Goal: Information Seeking & Learning: Find specific page/section

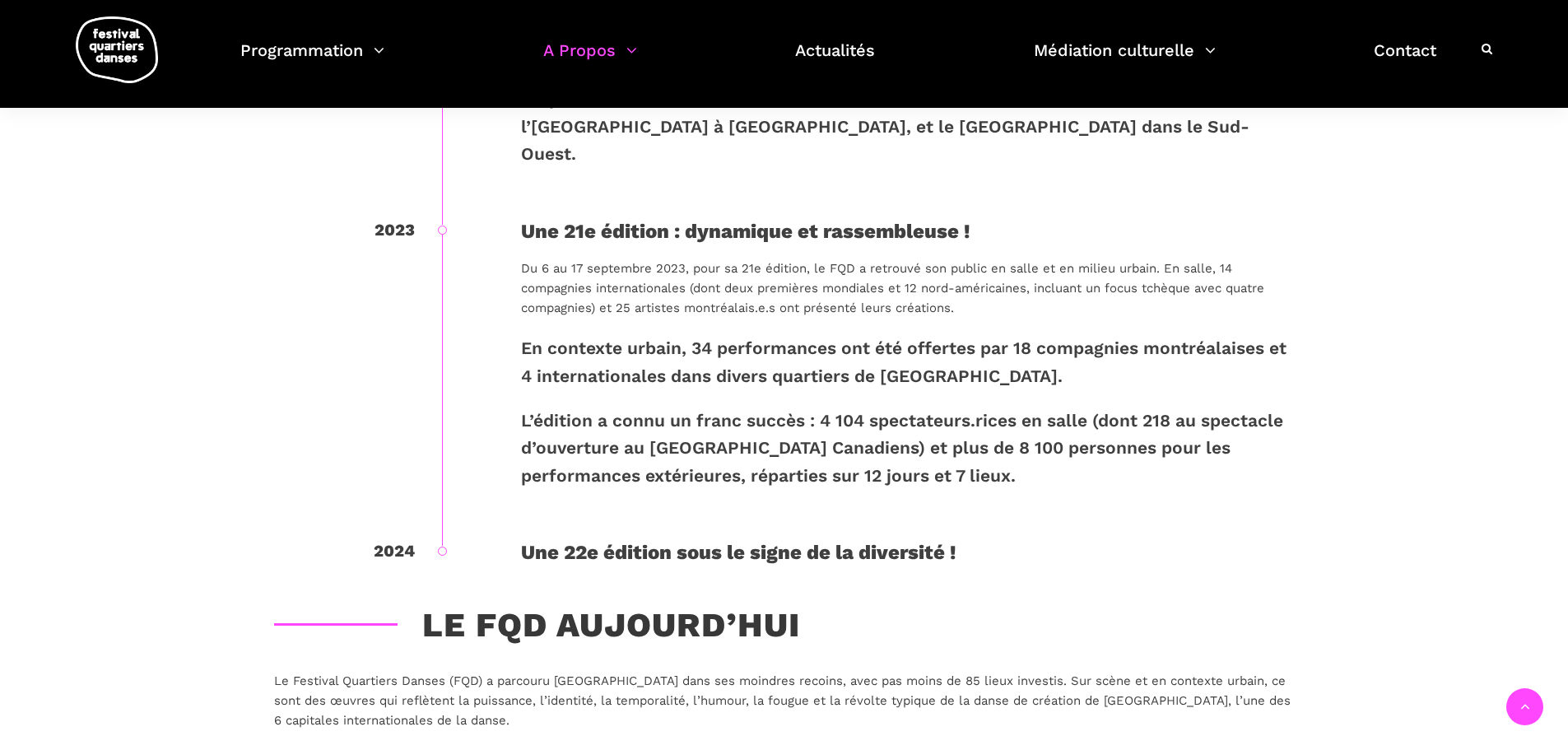
scroll to position [3046, 0]
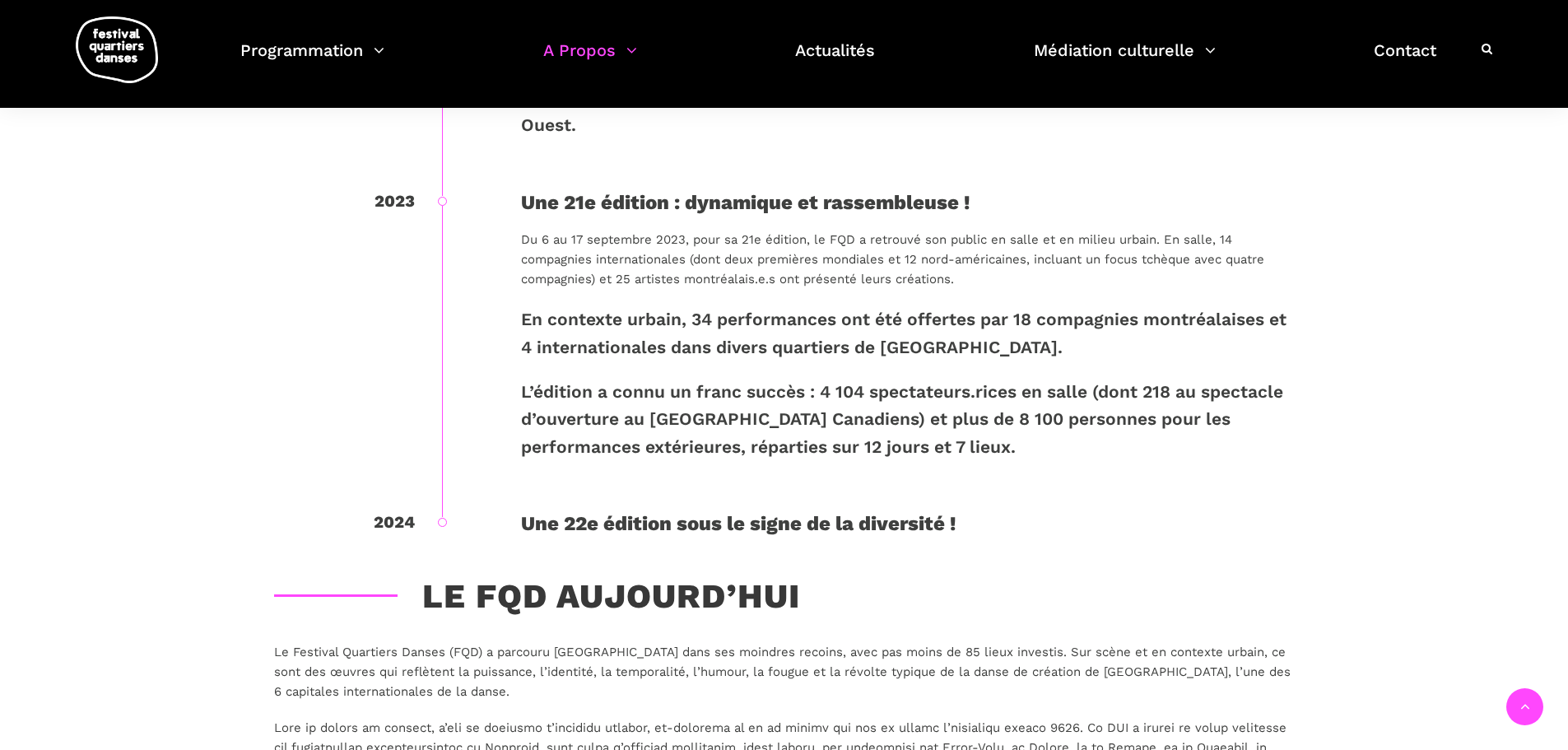
click at [766, 508] on div "Une 22e édition sous le signe de la diversité !" at bounding box center [908, 524] width 773 height 32
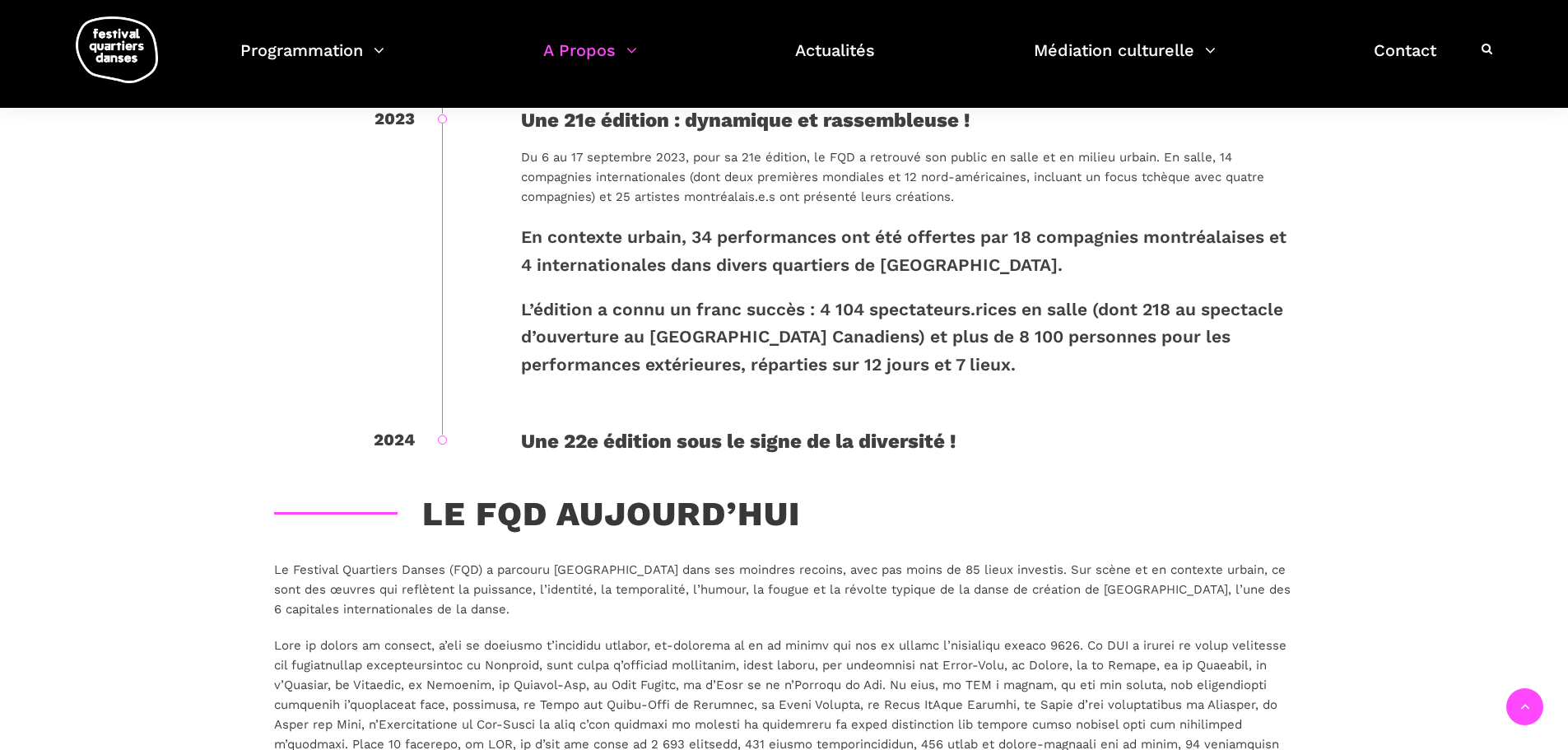
scroll to position [3211, 0]
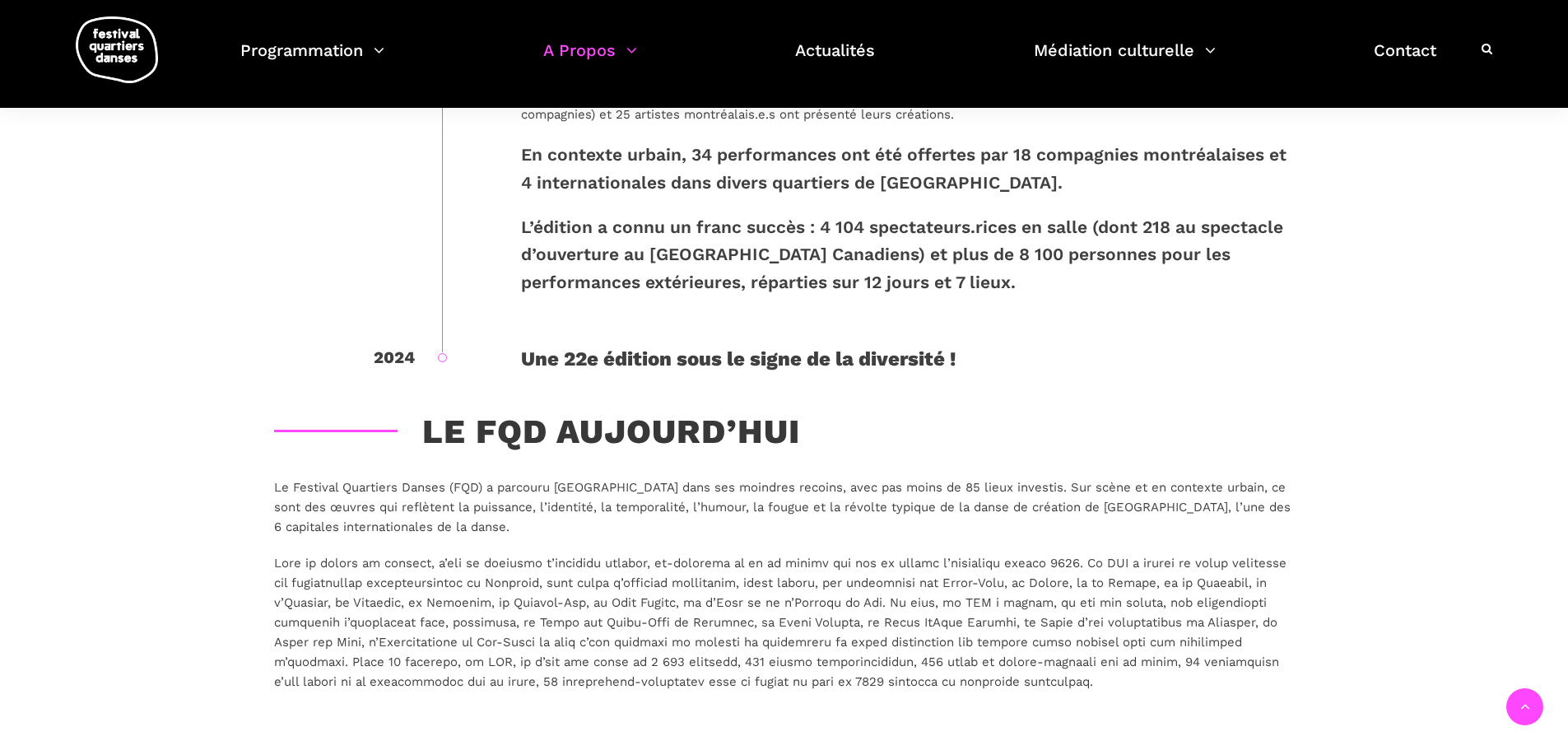
click at [886, 343] on div "Une 22e édition sous le signe de la diversité !" at bounding box center [908, 359] width 773 height 32
click at [872, 343] on div "Une 22e édition sous le signe de la diversité !" at bounding box center [908, 359] width 773 height 32
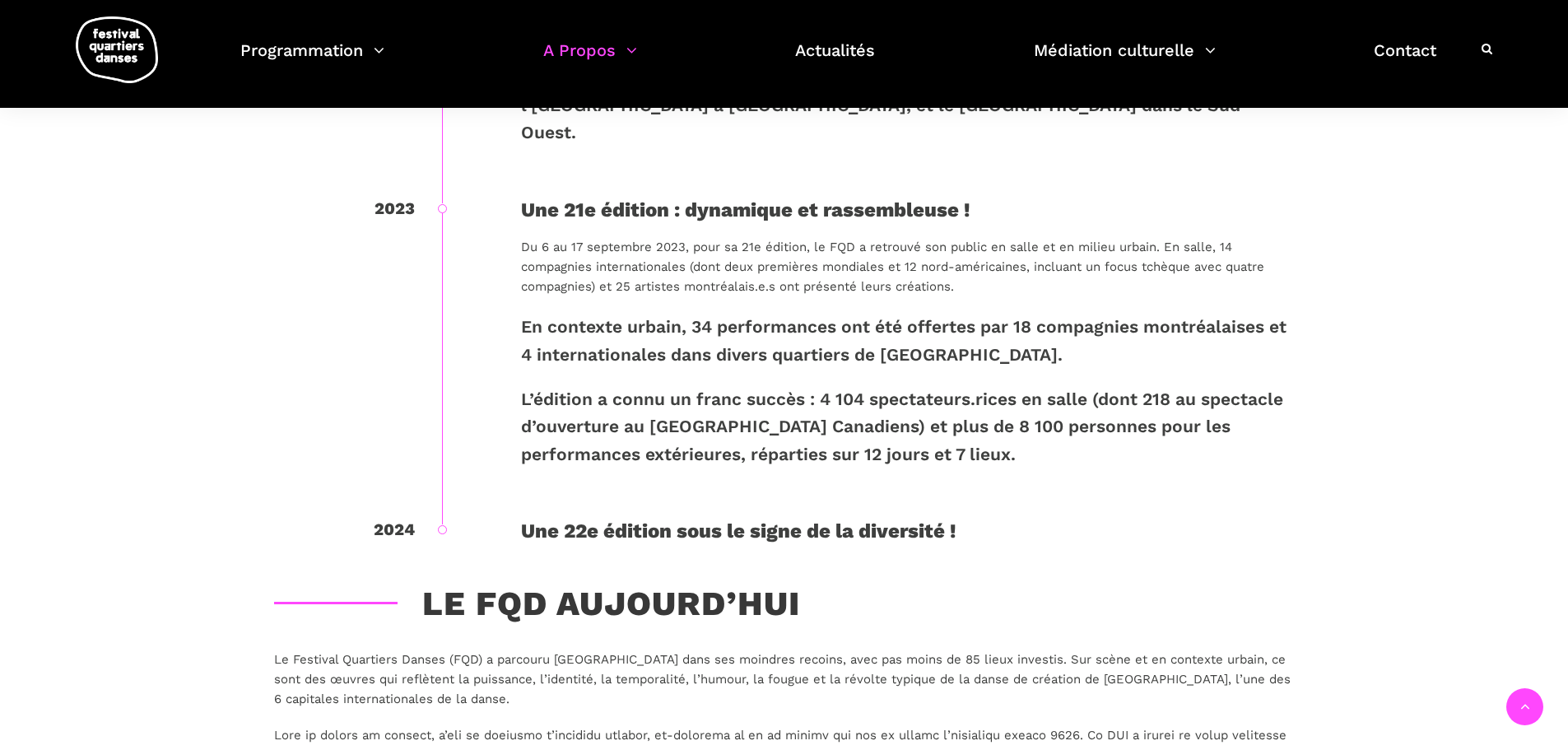
scroll to position [2963, 0]
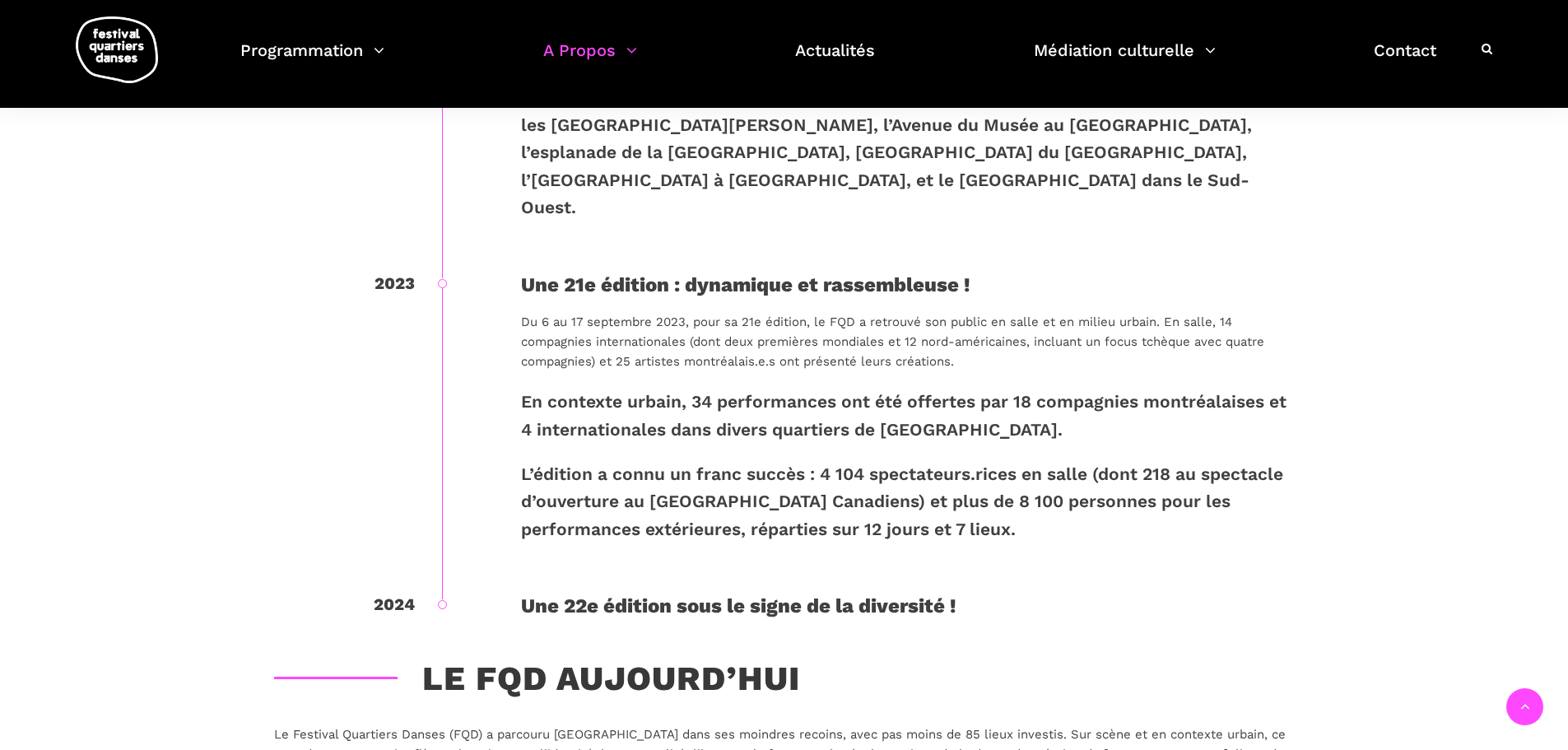
click at [822, 269] on div "Une 21e édition : dynamique et rassembleuse !" at bounding box center [908, 285] width 773 height 32
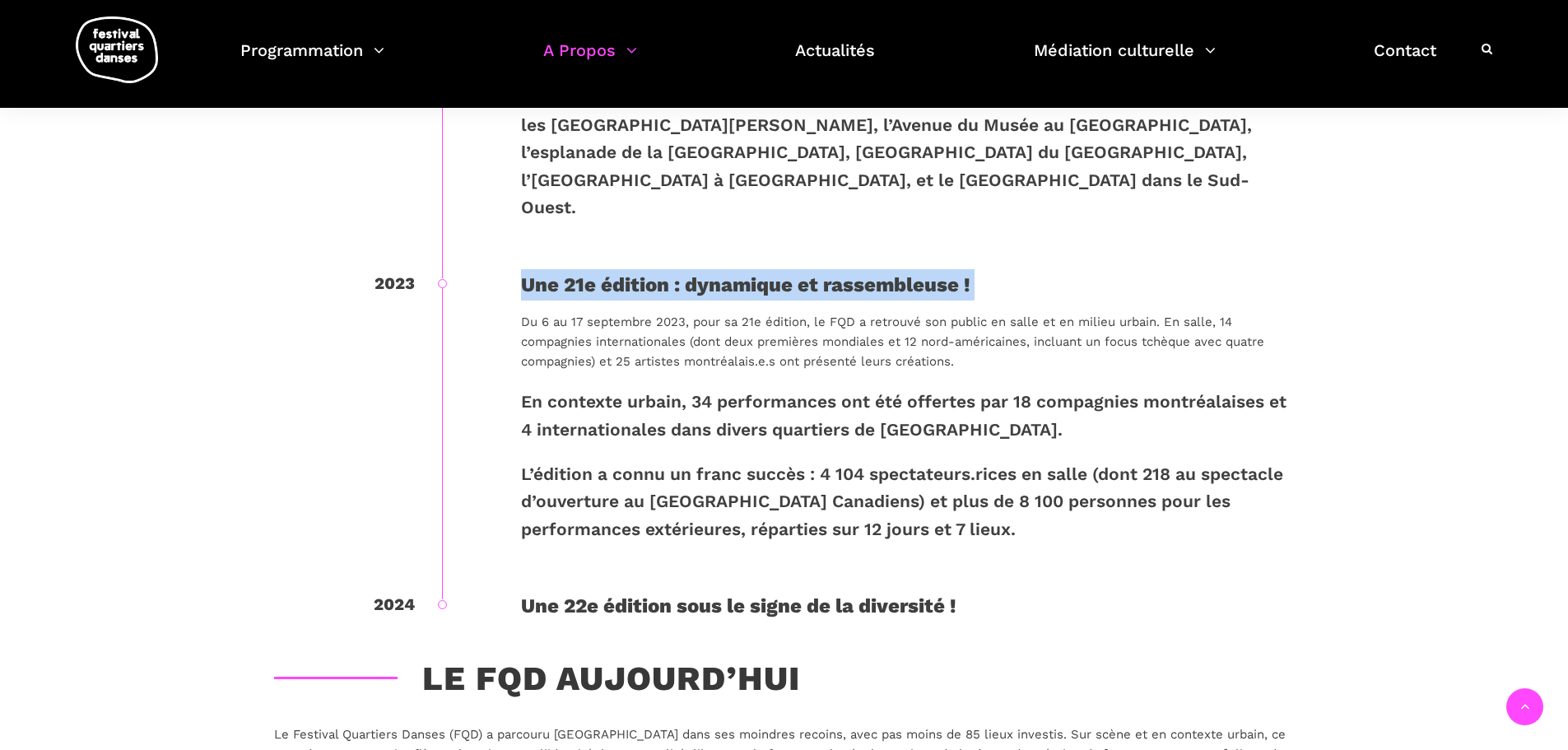
click at [822, 269] on div "Une 21e édition : dynamique et rassembleuse !" at bounding box center [908, 285] width 773 height 32
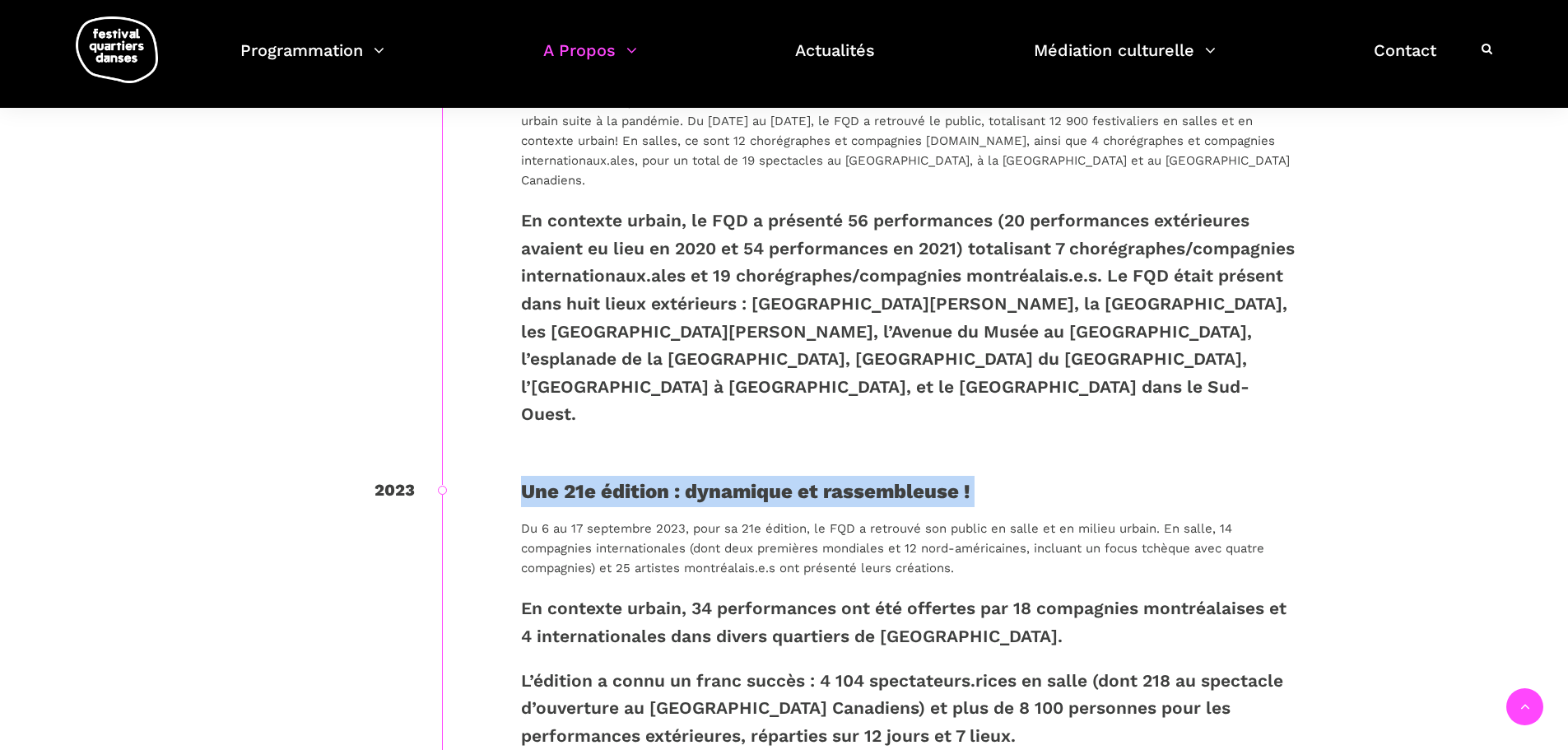
scroll to position [2717, 0]
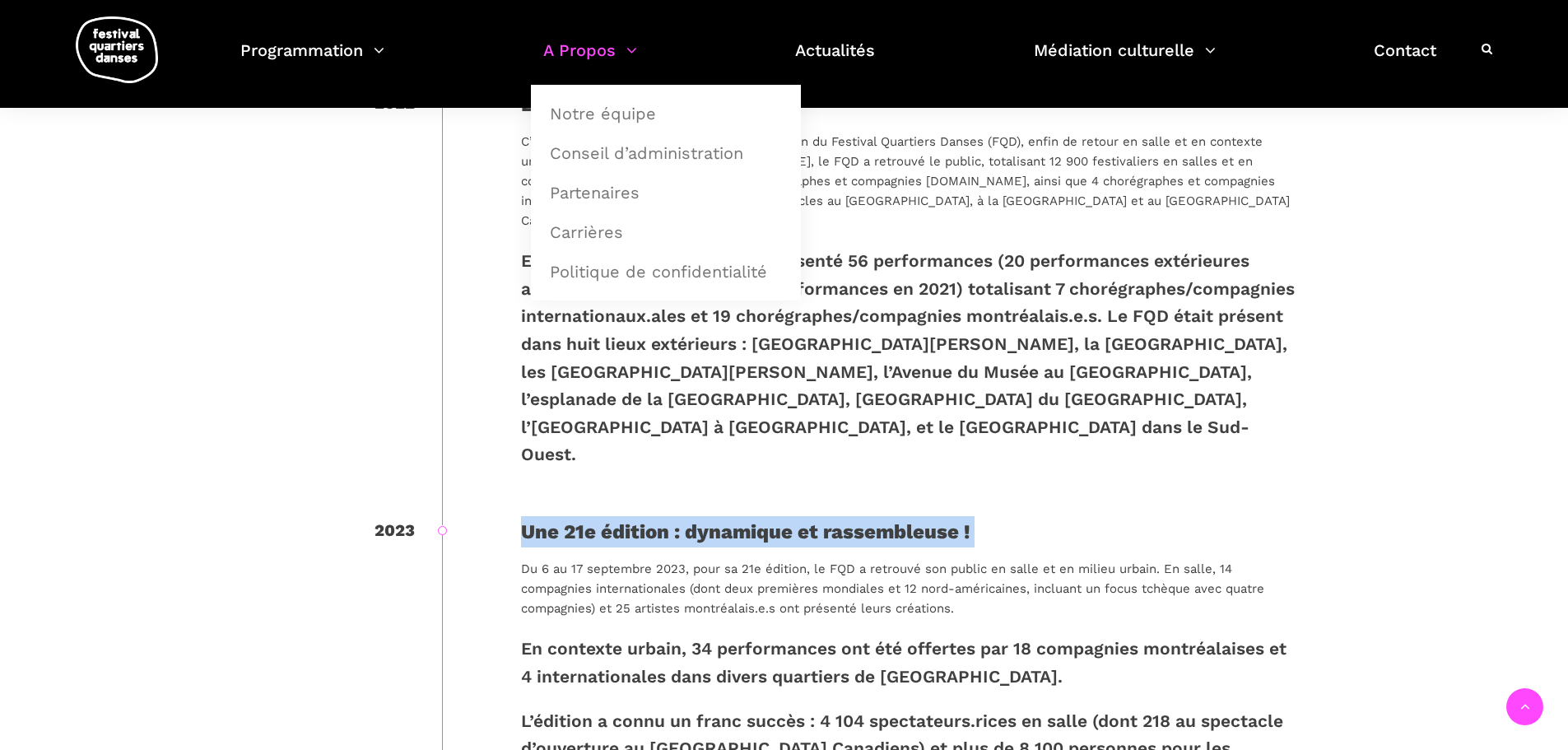
click at [624, 46] on link "A Propos" at bounding box center [589, 60] width 94 height 48
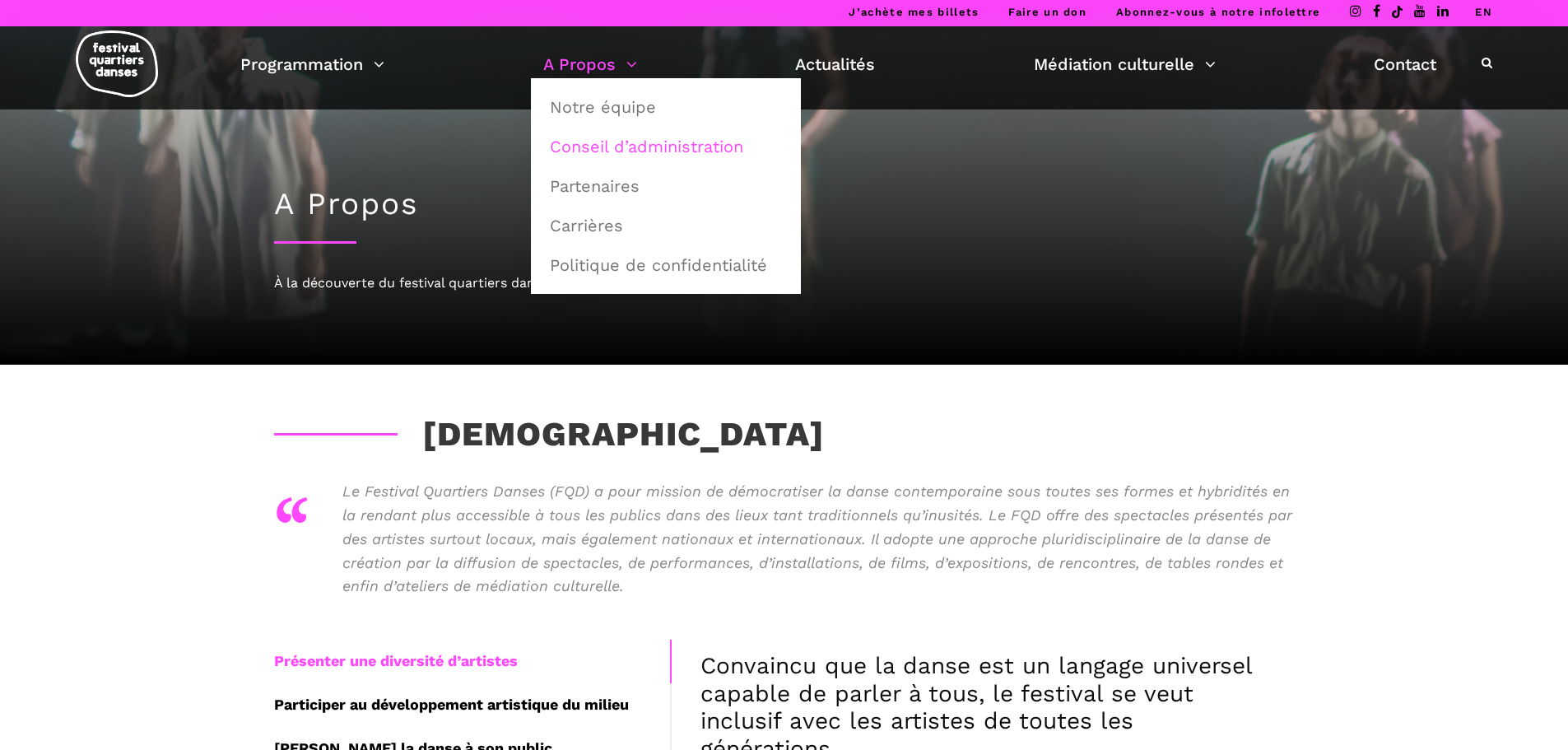
scroll to position [0, 0]
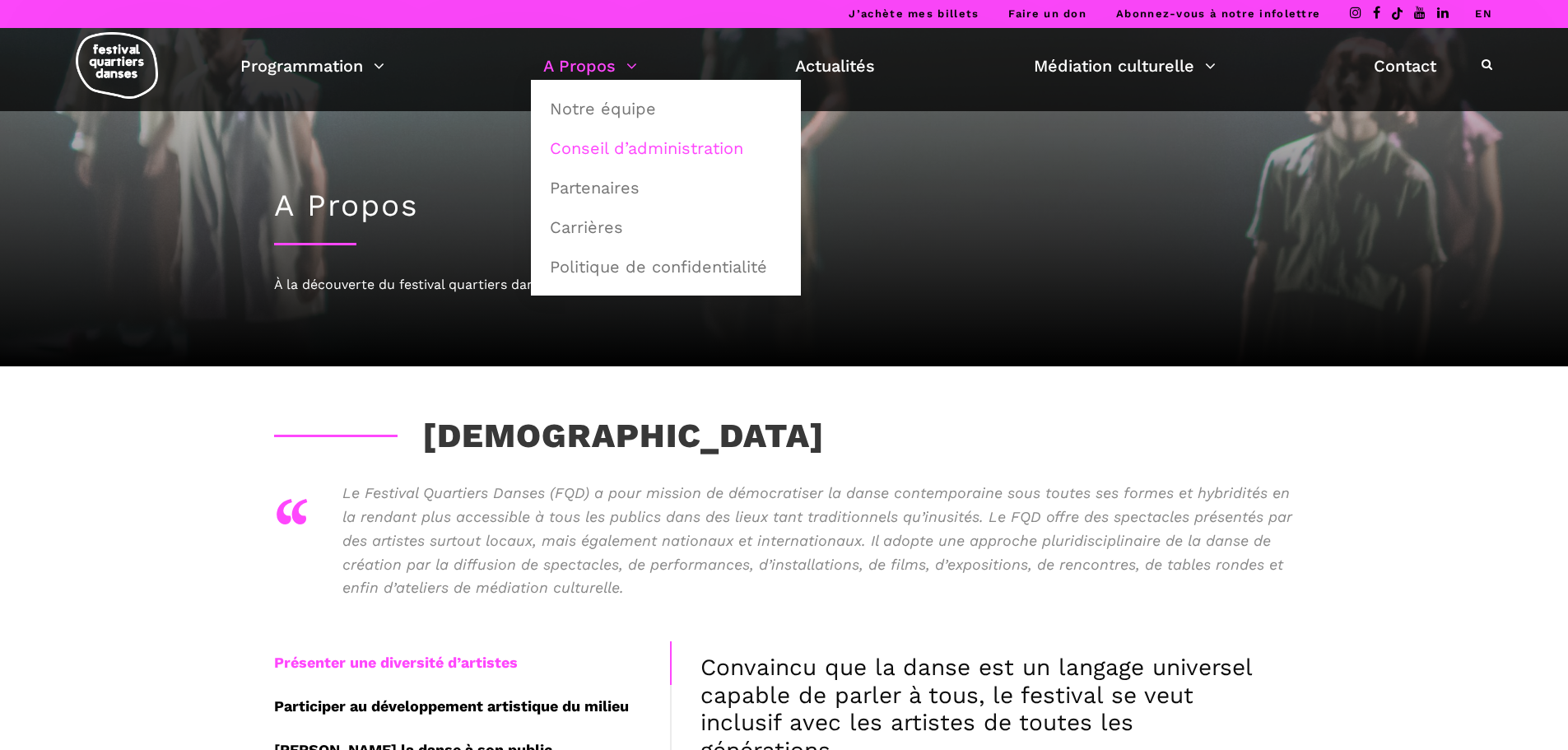
click at [638, 140] on link "Conseil d’administration" at bounding box center [666, 147] width 252 height 38
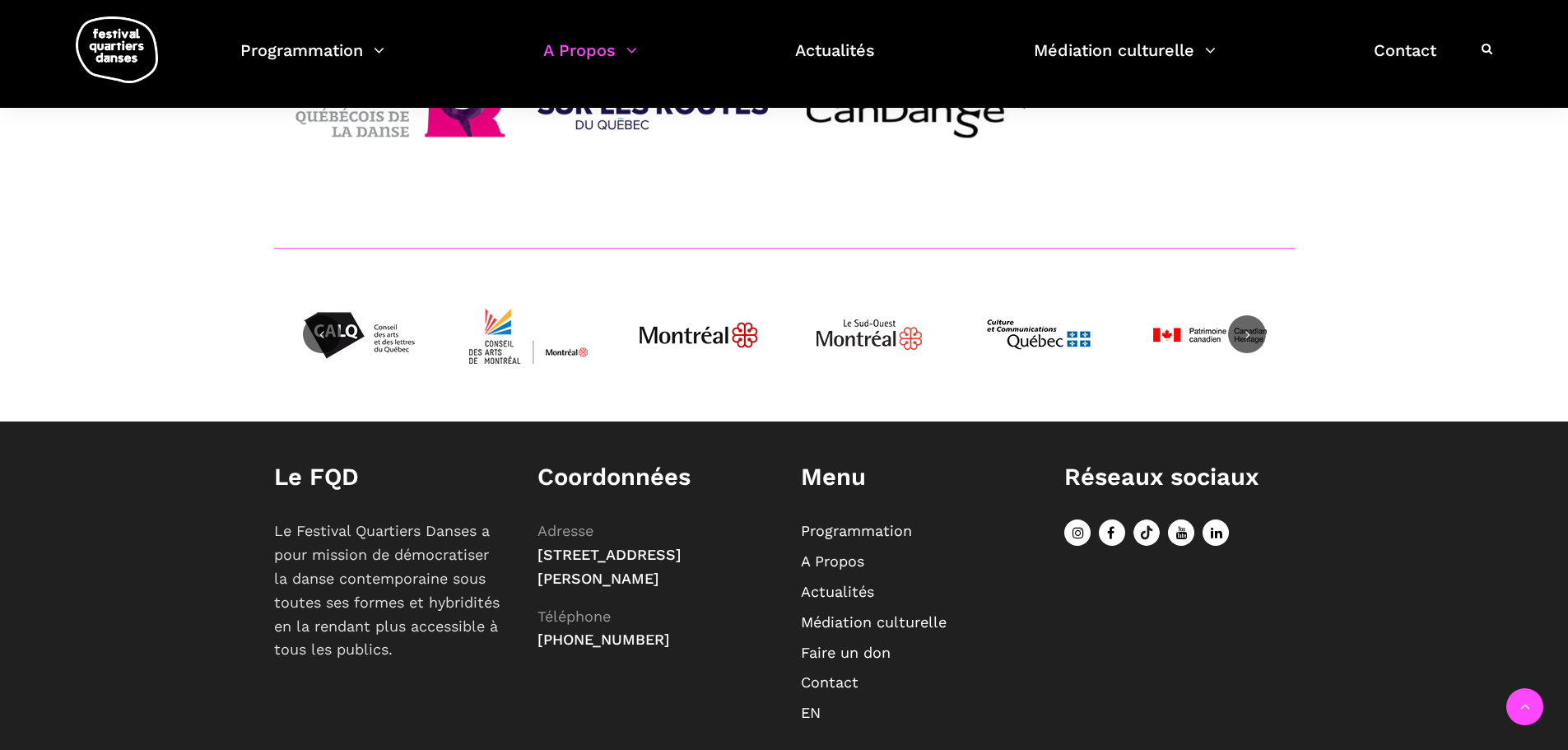
scroll to position [2218, 0]
